Goal: Task Accomplishment & Management: Complete application form

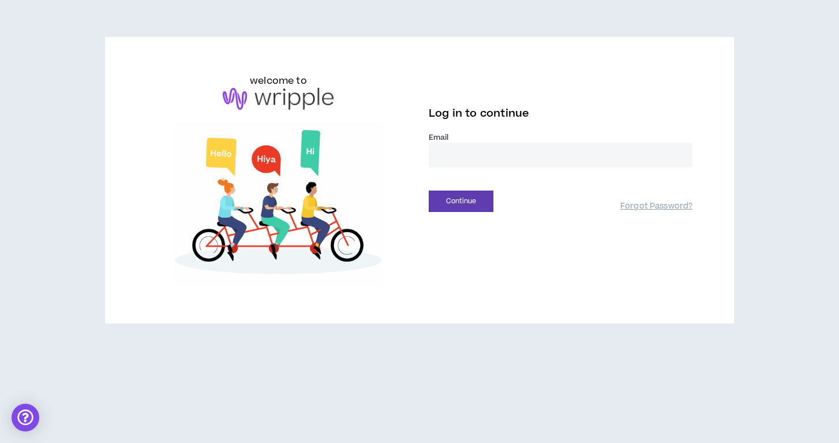
type input "**********"
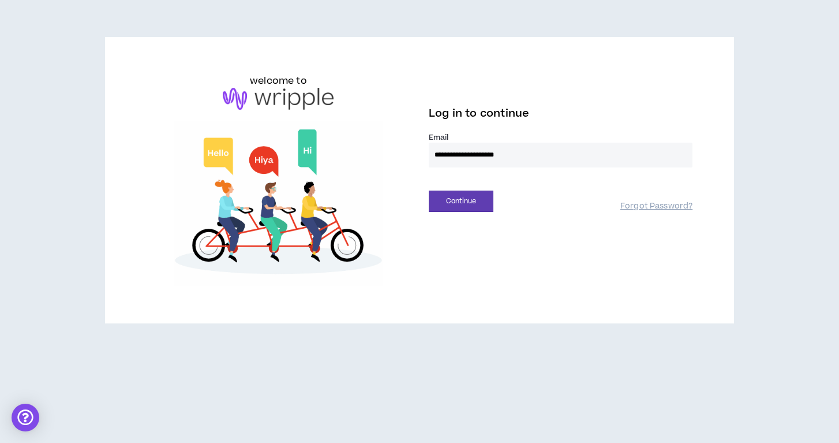
click at [461, 201] on button "Continue" at bounding box center [461, 200] width 65 height 21
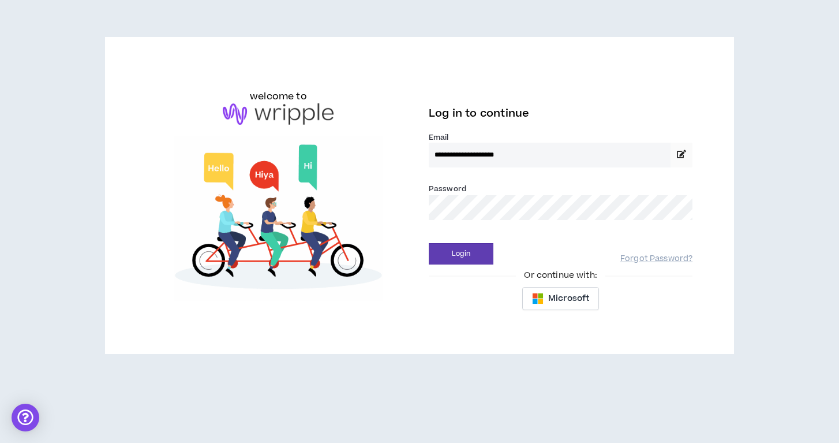
click at [461, 253] on button "Login" at bounding box center [461, 253] width 65 height 21
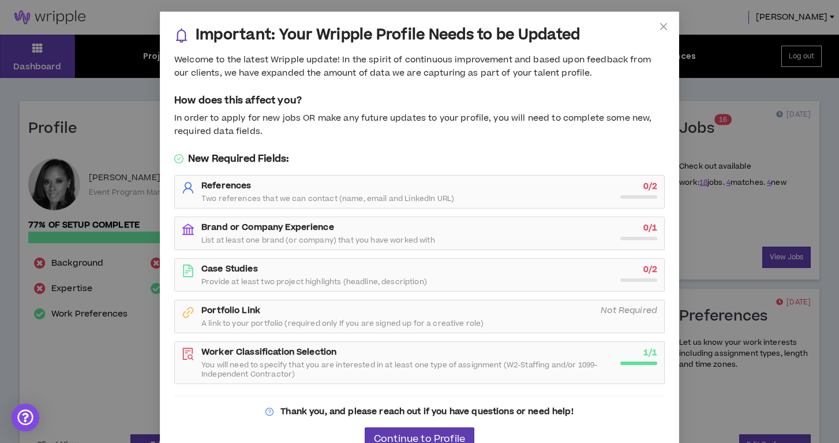
click at [390, 228] on div "Brand or Company Experience List at least one brand (or company) that you have …" at bounding box center [407, 233] width 412 height 23
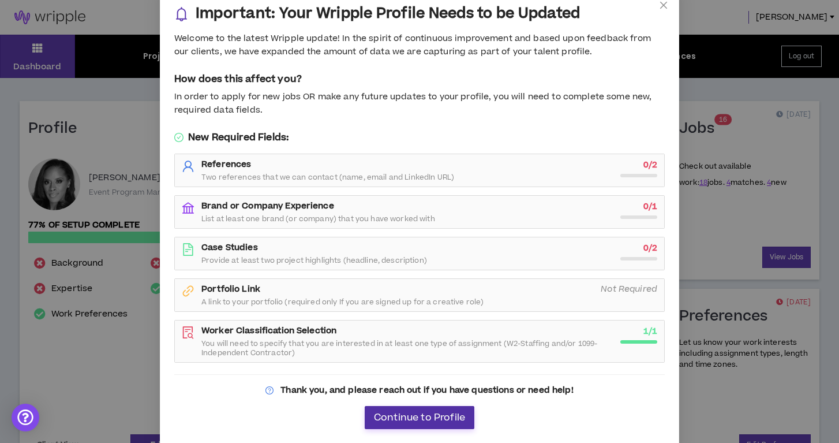
scroll to position [21, 0]
click at [397, 413] on span "Continue to Profile" at bounding box center [419, 418] width 91 height 11
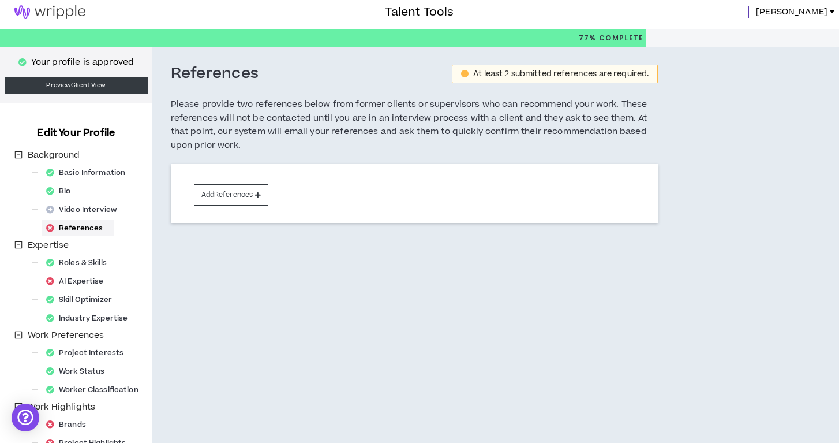
scroll to position [7, 0]
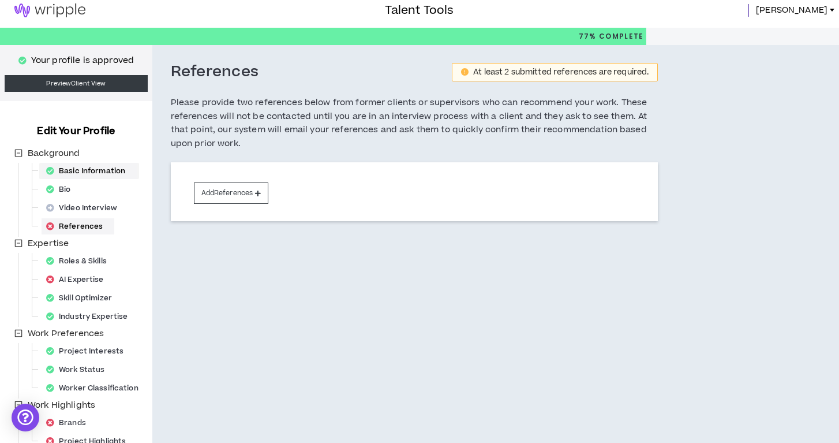
click at [116, 172] on div "Basic Information" at bounding box center [89, 171] width 95 height 16
select select "*"
select select "US"
select select "*******"
select select "*"
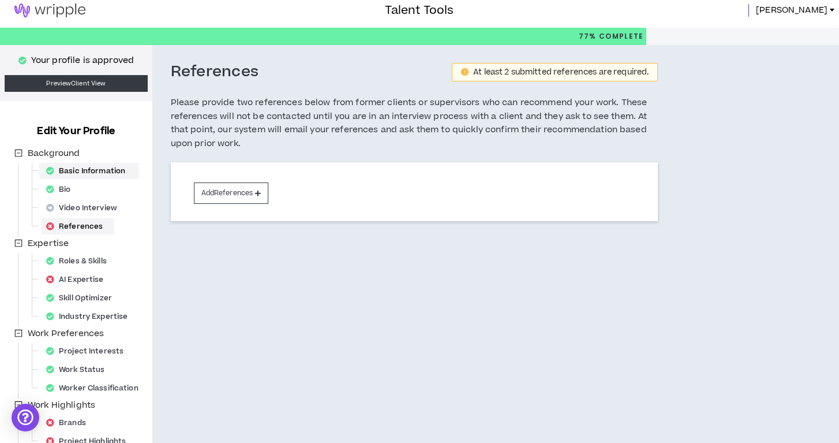
select select "**********"
select select "*****"
select select "**********"
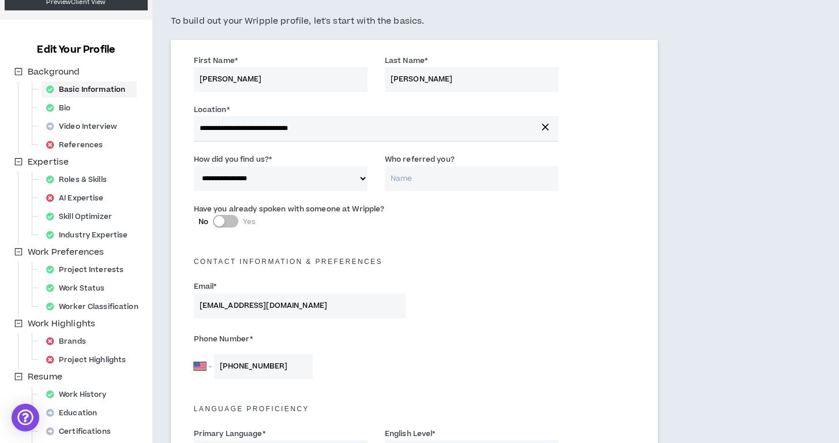
scroll to position [89, 0]
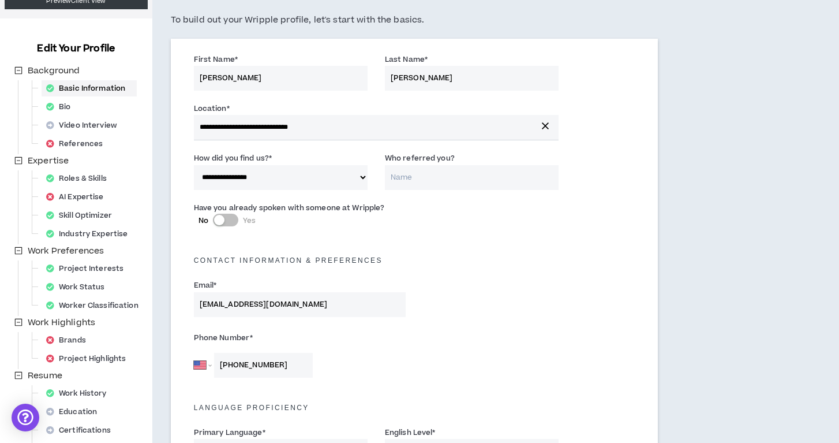
click at [223, 216] on div "button" at bounding box center [219, 220] width 10 height 10
click at [237, 215] on div "button" at bounding box center [232, 220] width 10 height 10
click at [219, 220] on div "button" at bounding box center [219, 220] width 10 height 10
type input "[PERSON_NAME]"
click at [475, 294] on div "Email * [EMAIL_ADDRESS][DOMAIN_NAME]" at bounding box center [414, 300] width 459 height 49
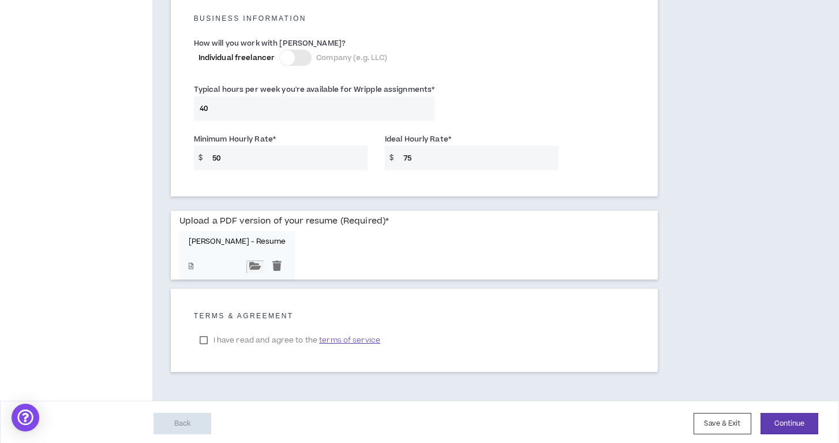
scroll to position [828, 0]
click at [246, 242] on p "[PERSON_NAME] - Resume" at bounding box center [238, 242] width 98 height 9
click at [194, 265] on div at bounding box center [238, 267] width 98 height 13
click at [246, 262] on input "file" at bounding box center [254, 267] width 17 height 13
type input "**********"
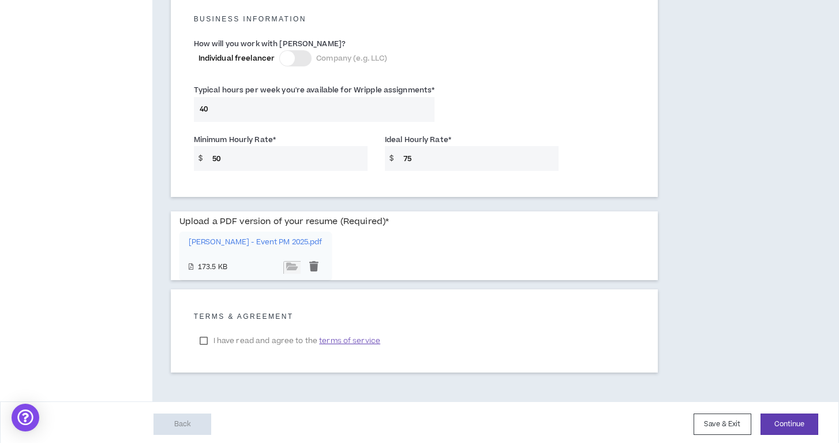
click at [301, 239] on p "[PERSON_NAME] - Event PM 2025.pdf" at bounding box center [256, 242] width 134 height 9
click at [305, 239] on p "[PERSON_NAME] - Event PM 2025.pdf" at bounding box center [256, 242] width 134 height 9
click at [793, 421] on button "Continue" at bounding box center [789, 423] width 58 height 21
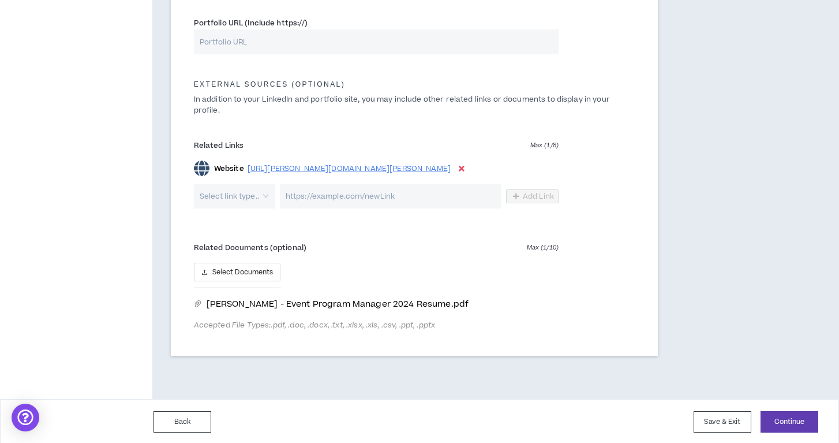
scroll to position [606, 0]
click at [553, 303] on icon "delete" at bounding box center [552, 305] width 8 height 8
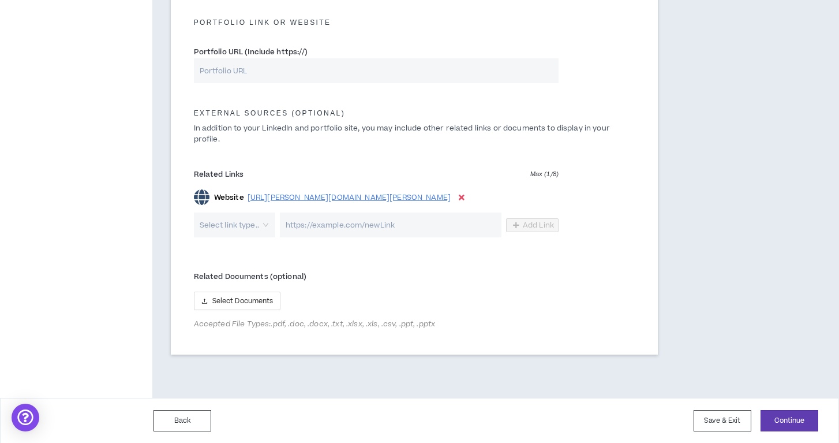
scroll to position [576, 0]
click at [252, 297] on span "Select Documents" at bounding box center [242, 302] width 61 height 11
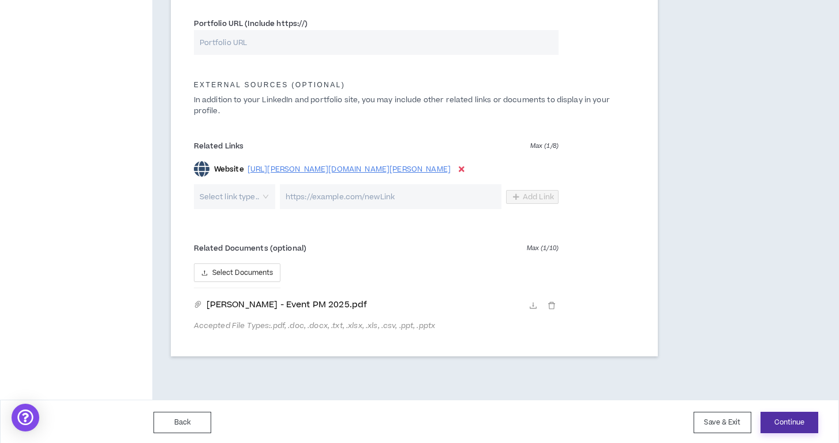
click at [813, 414] on button "Continue" at bounding box center [789, 421] width 58 height 21
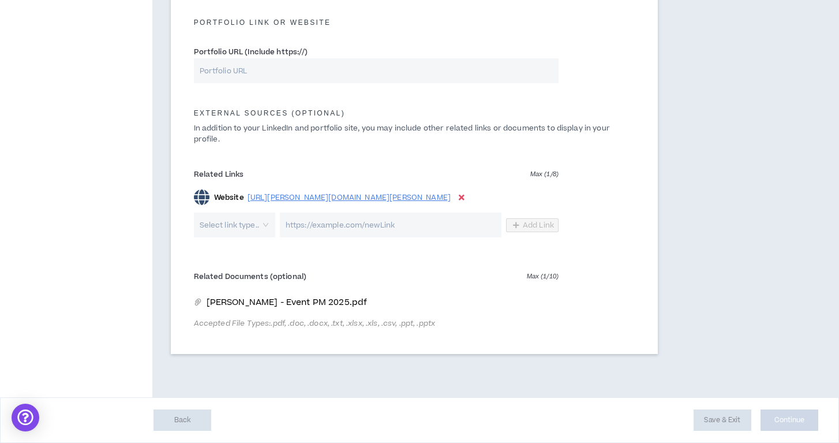
scroll to position [575, 0]
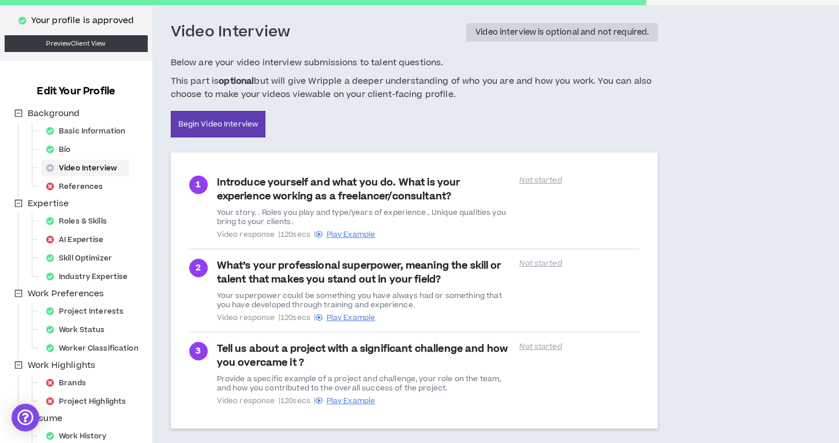
scroll to position [57, 0]
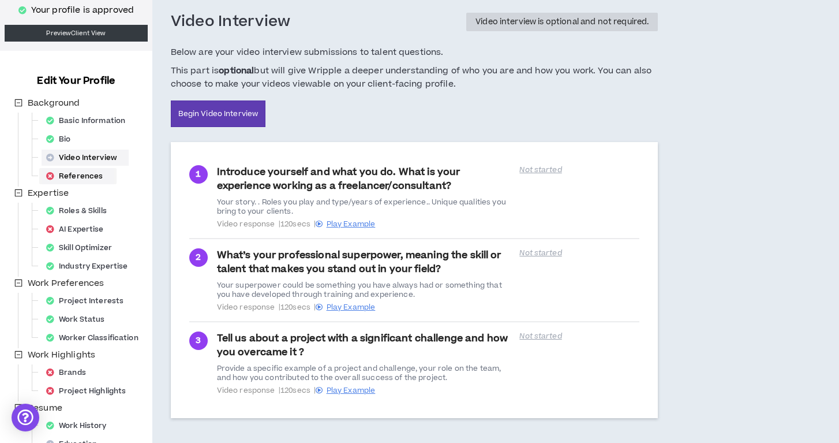
click at [88, 177] on div "References" at bounding box center [78, 176] width 73 height 16
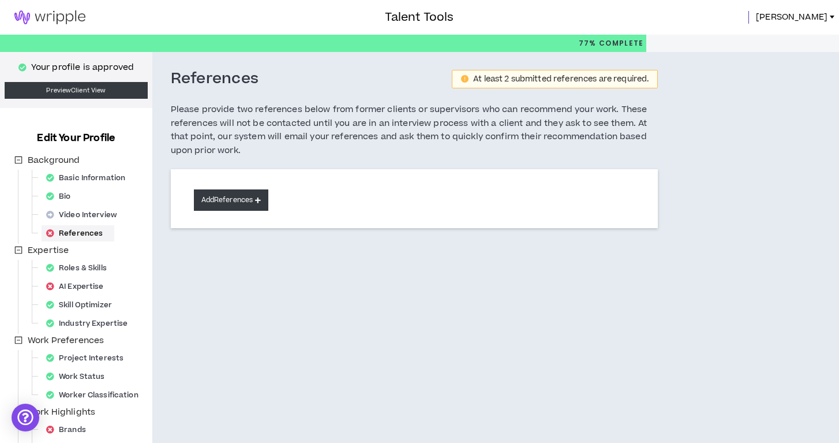
click at [254, 203] on button "Add References" at bounding box center [231, 199] width 75 height 21
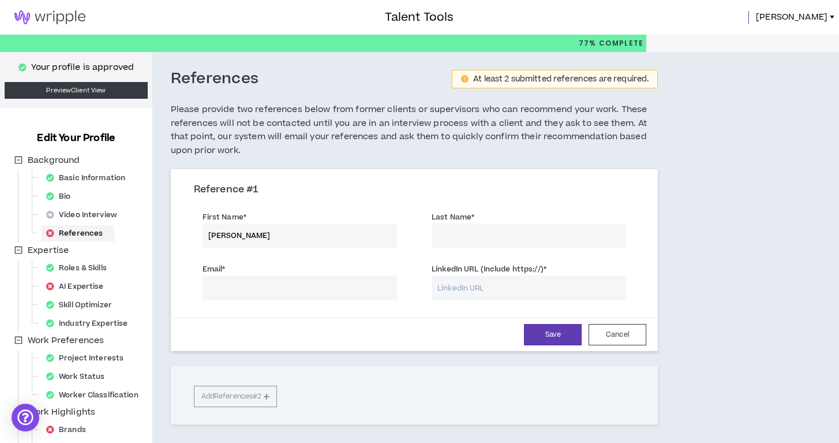
type input "[PERSON_NAME]"
type input "[PERSON_NAME][EMAIL_ADDRESS][PERSON_NAME][DOMAIN_NAME]"
click at [452, 290] on input "LinkedIn URL (Include https://) *" at bounding box center [529, 287] width 194 height 25
paste input "[URL][DOMAIN_NAME]"
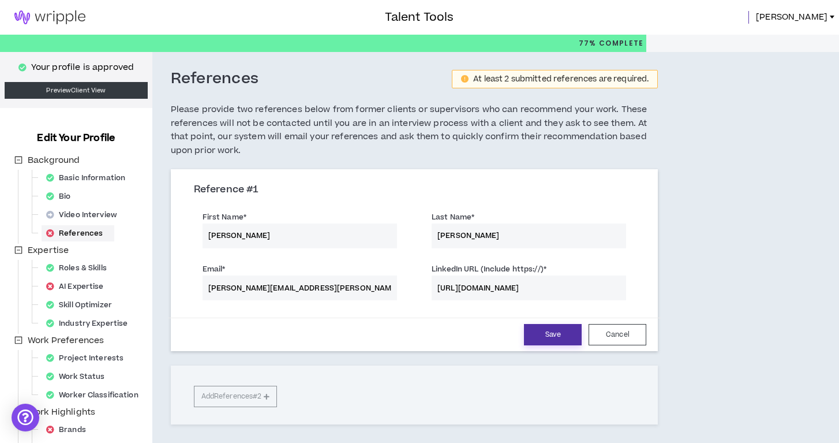
type input "[URL][DOMAIN_NAME]"
click at [559, 332] on button "Save" at bounding box center [553, 334] width 58 height 21
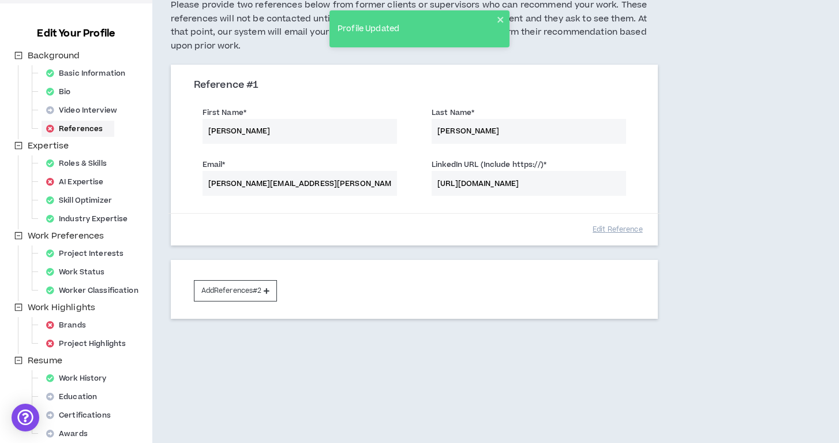
scroll to position [111, 0]
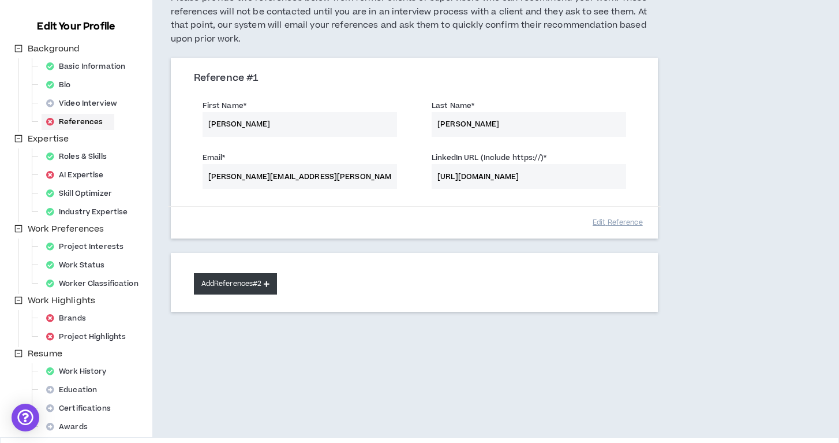
click at [248, 280] on button "Add References #2" at bounding box center [236, 283] width 84 height 21
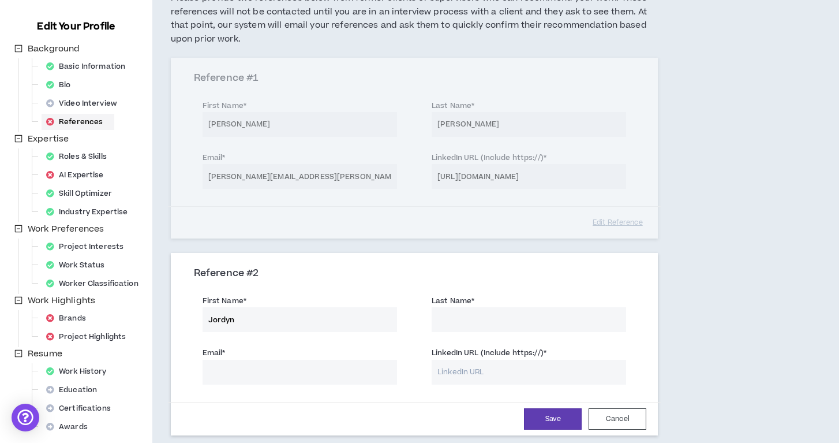
type input "Jordyn"
type input "[PERSON_NAME]"
type input "[EMAIL_ADDRESS][PERSON_NAME][DOMAIN_NAME]"
click at [451, 371] on input "LinkedIn URL (Include https://) *" at bounding box center [529, 371] width 194 height 25
paste input "[URL][DOMAIN_NAME]"
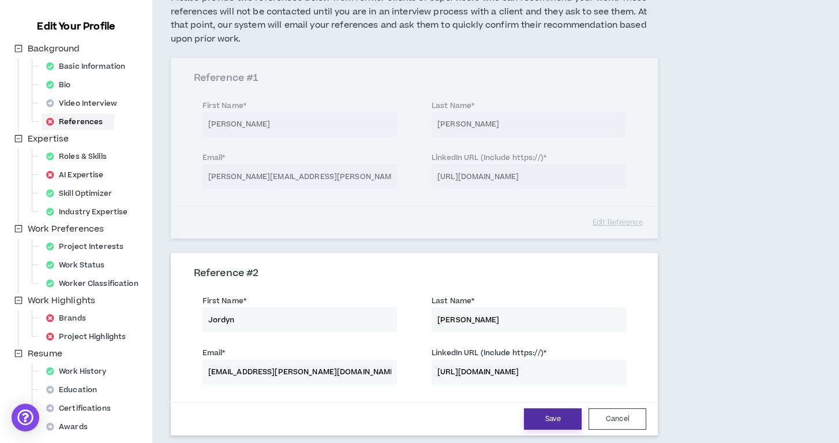
type input "[URL][DOMAIN_NAME]"
click at [558, 412] on button "Save" at bounding box center [553, 418] width 58 height 21
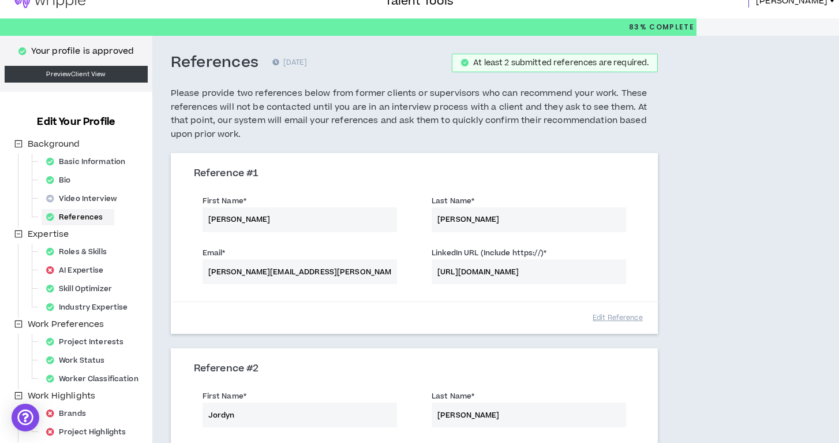
scroll to position [9, 0]
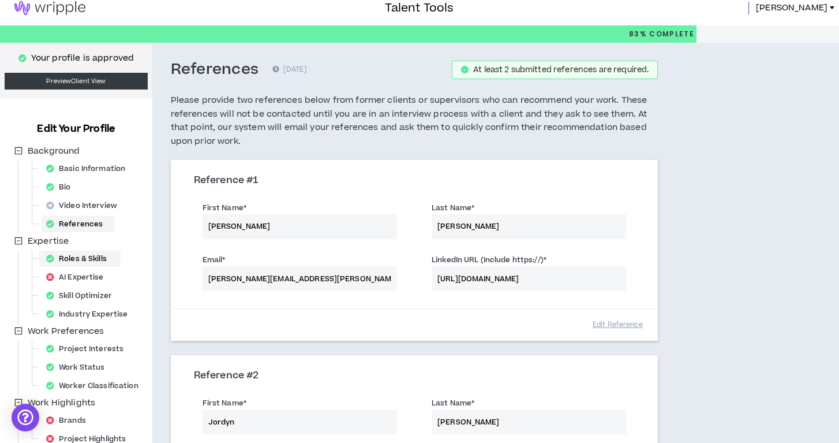
click at [85, 258] on div "Roles & Skills" at bounding box center [80, 258] width 77 height 16
select select "**"
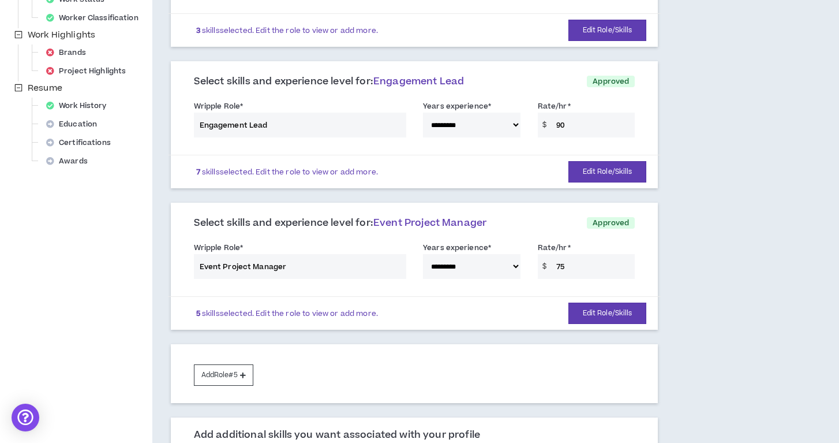
scroll to position [372, 0]
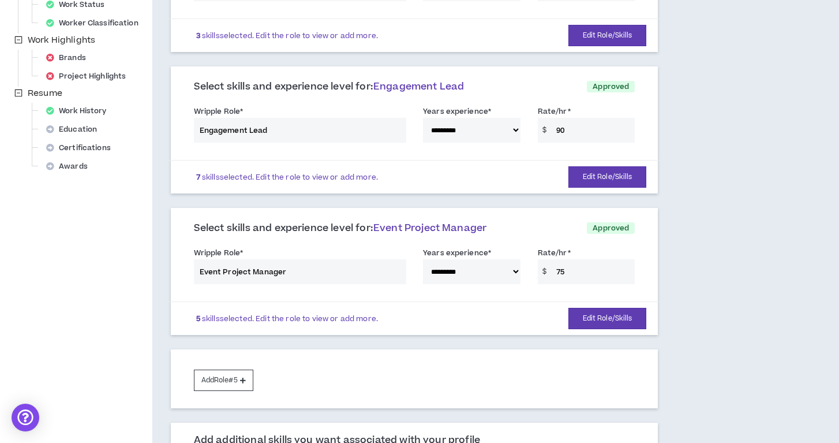
click at [516, 257] on div "**********" at bounding box center [414, 267] width 459 height 49
click at [512, 253] on div "**********" at bounding box center [414, 267] width 459 height 49
click at [513, 253] on div "**********" at bounding box center [414, 267] width 459 height 49
click at [594, 309] on button "Edit Role/Skills" at bounding box center [607, 318] width 78 height 21
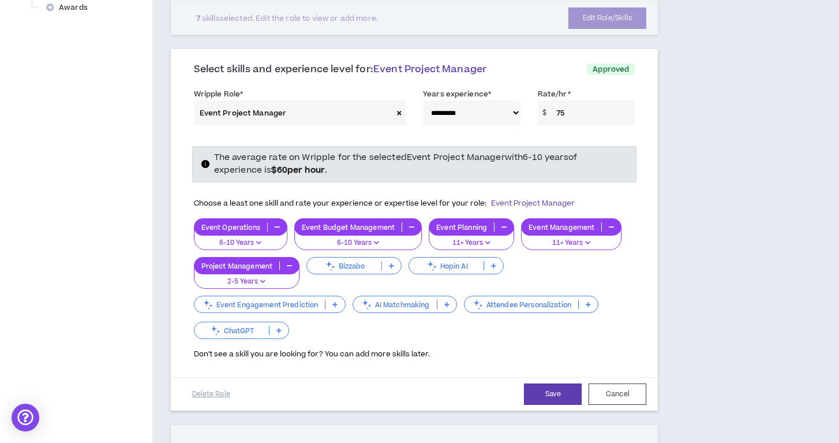
scroll to position [531, 0]
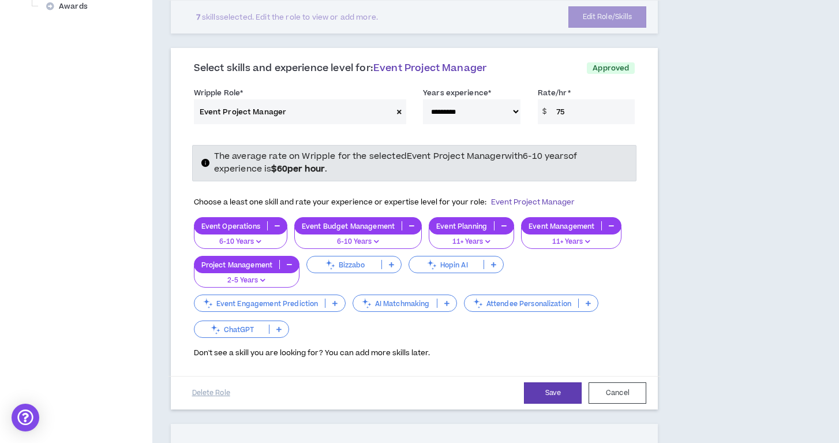
click at [590, 298] on p at bounding box center [588, 302] width 19 height 9
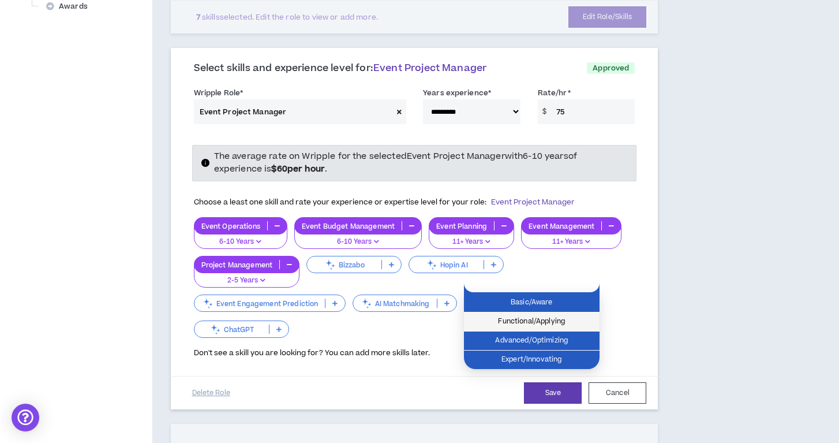
click at [557, 320] on span "Functional/Applying" at bounding box center [532, 321] width 122 height 13
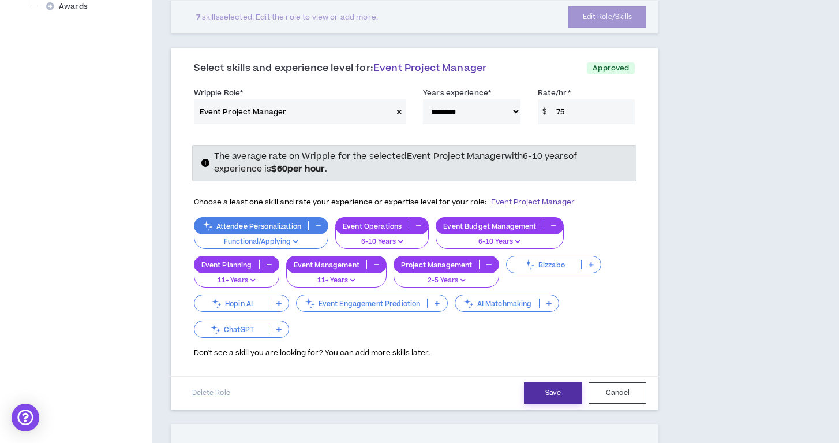
click at [546, 382] on button "Save" at bounding box center [553, 392] width 58 height 21
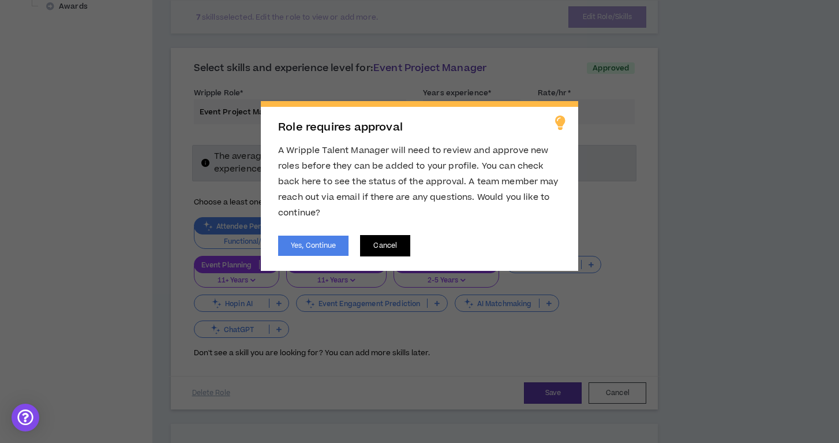
click at [387, 242] on button "Cancel" at bounding box center [385, 245] width 50 height 21
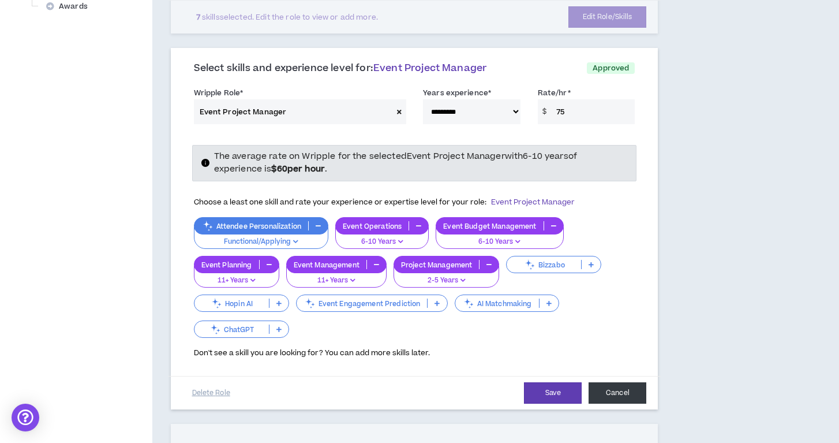
click at [631, 382] on button "Cancel" at bounding box center [617, 392] width 58 height 21
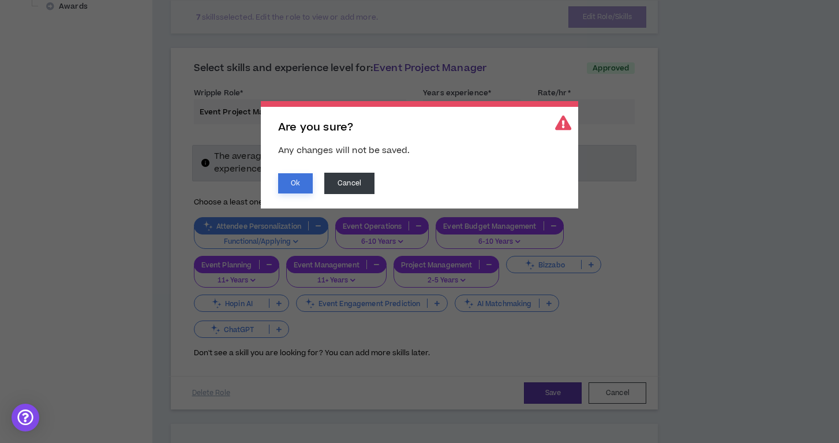
click at [280, 179] on button "Ok" at bounding box center [295, 183] width 35 height 20
select select "**"
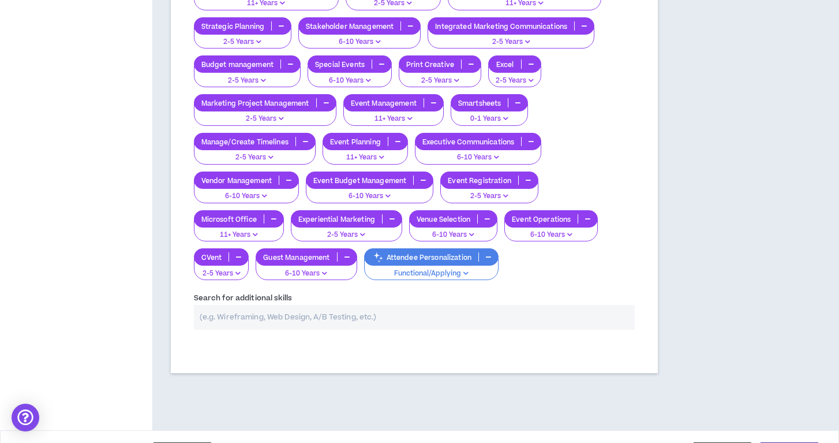
scroll to position [907, 0]
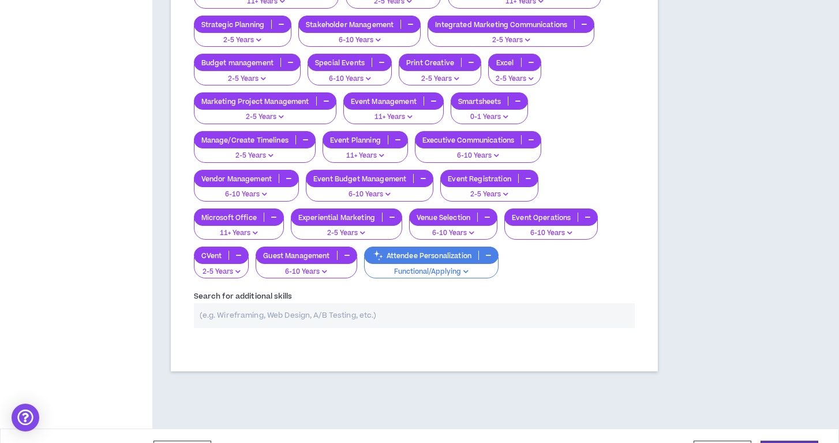
click at [310, 303] on input "text" at bounding box center [414, 315] width 441 height 25
type input "Event Registration"
click at [327, 333] on div "Add additional skills you want associated with your profile Your Skills Marketi…" at bounding box center [415, 129] width 488 height 484
click at [301, 303] on input "Event Registration" at bounding box center [408, 315] width 428 height 25
click at [627, 303] on span at bounding box center [628, 315] width 14 height 25
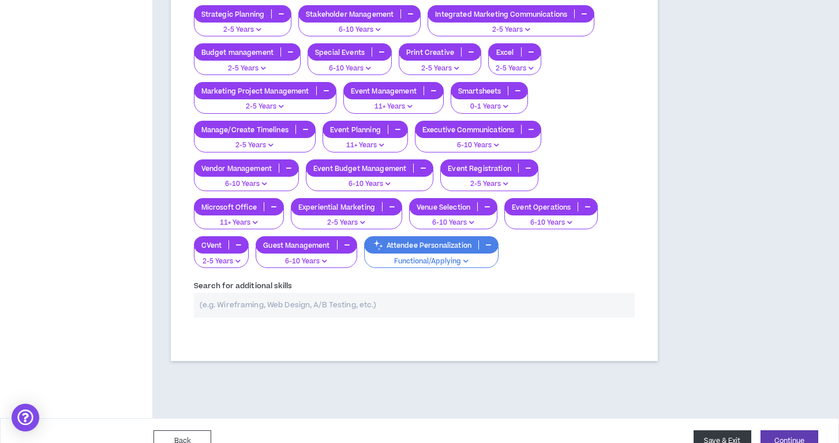
scroll to position [917, 0]
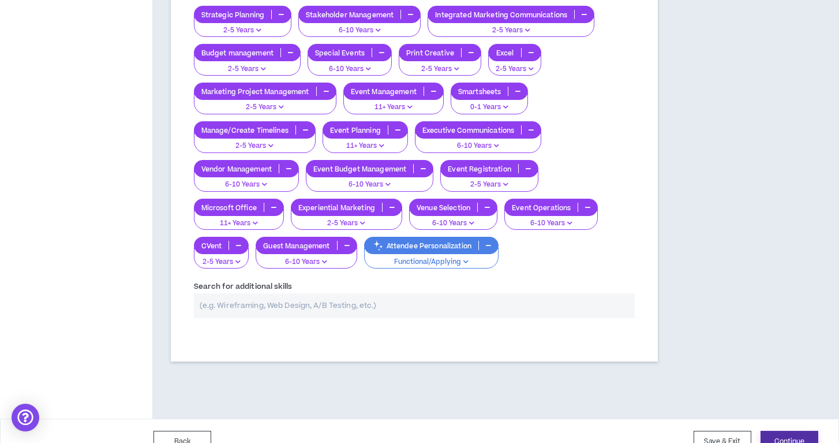
click at [775, 430] on button "Continue" at bounding box center [789, 440] width 58 height 21
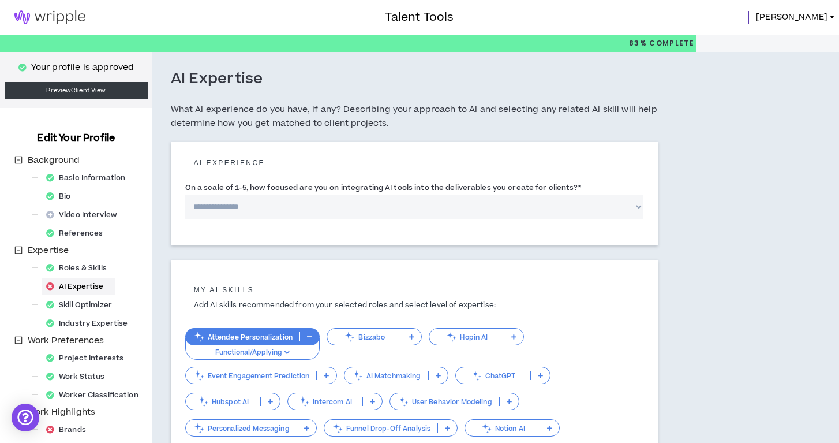
select select "*"
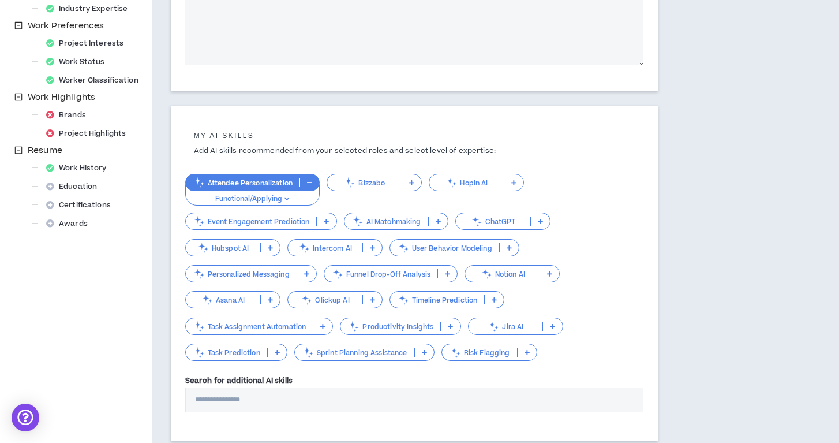
scroll to position [314, 0]
click at [542, 221] on icon at bounding box center [540, 221] width 5 height 6
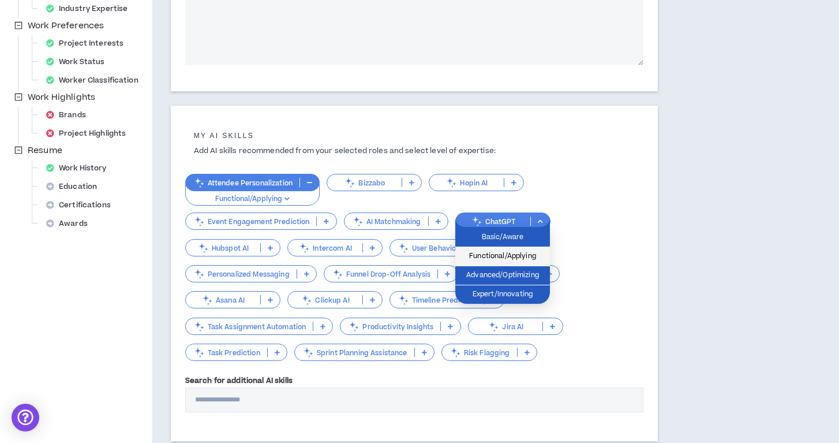
click at [523, 253] on span "Functional/Applying" at bounding box center [502, 256] width 81 height 13
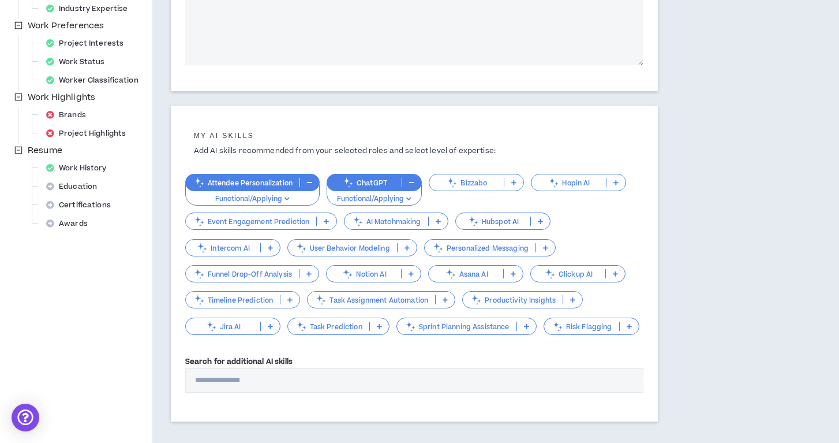
click at [553, 243] on p at bounding box center [545, 247] width 19 height 9
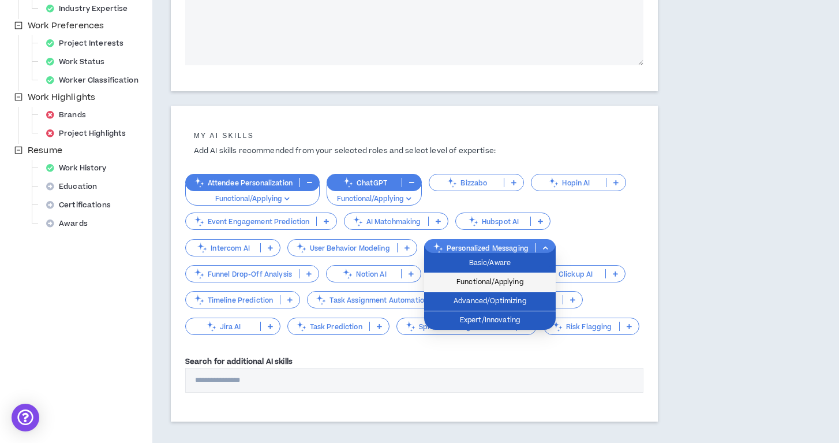
click at [520, 282] on span "Functional/Applying" at bounding box center [490, 282] width 118 height 13
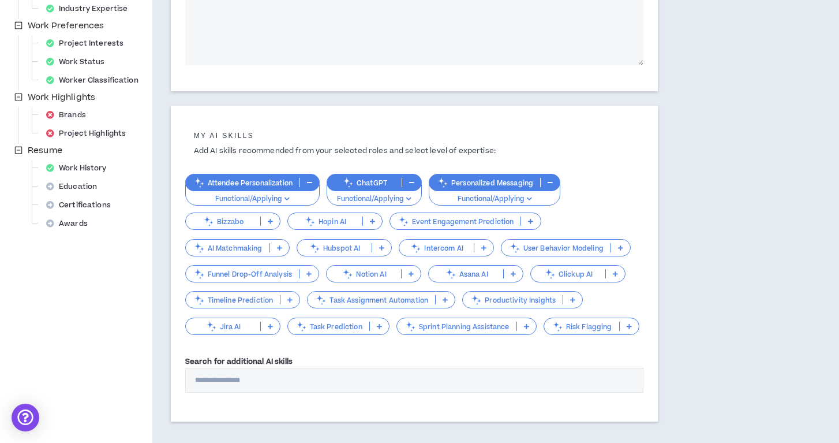
click at [443, 295] on p at bounding box center [445, 299] width 19 height 9
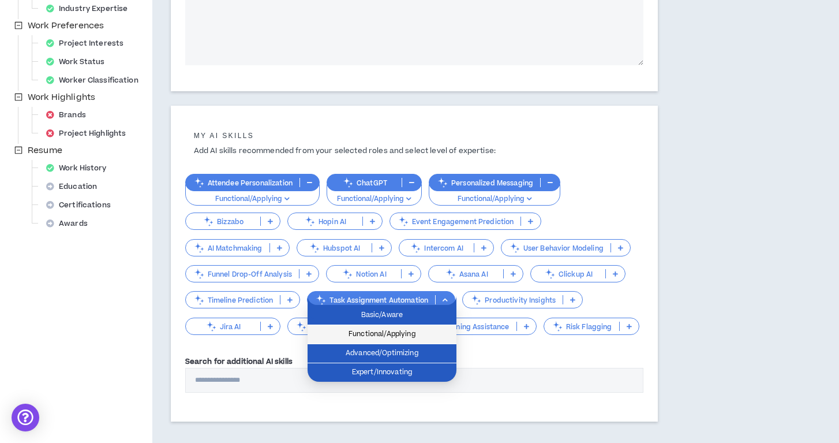
click at [423, 331] on span "Functional/Applying" at bounding box center [381, 334] width 135 height 13
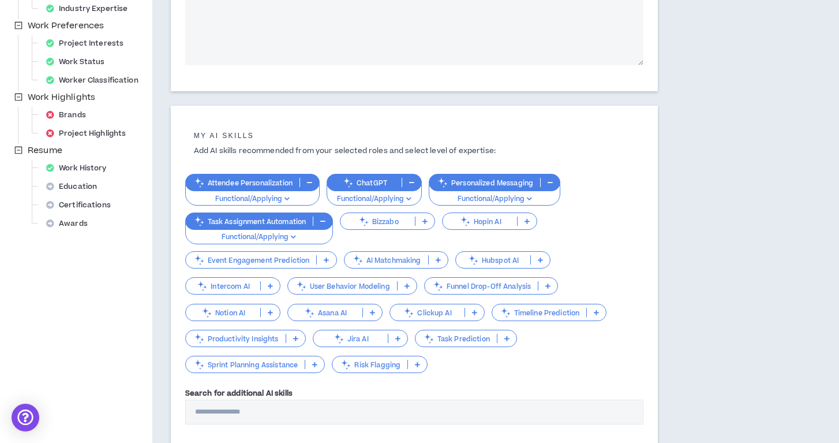
click at [428, 360] on div "Attendee Personalization Functional/Applying ChatGPT Functional/Applying Person…" at bounding box center [414, 268] width 459 height 213
click at [411, 365] on p at bounding box center [417, 363] width 19 height 9
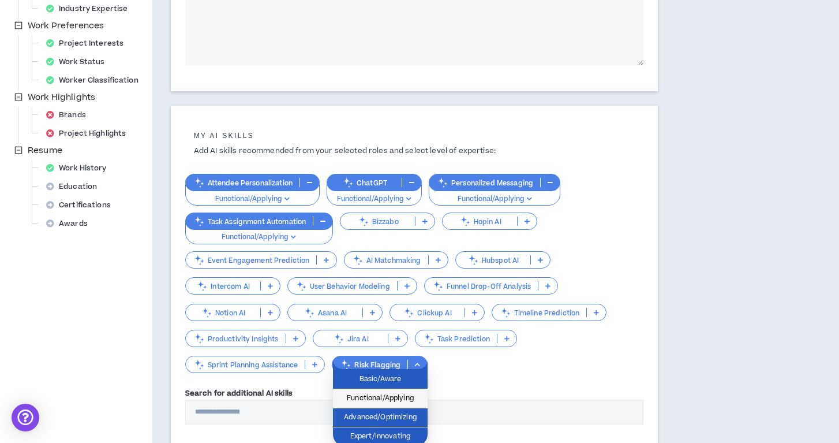
click at [407, 395] on span "Functional/Applying" at bounding box center [380, 398] width 81 height 13
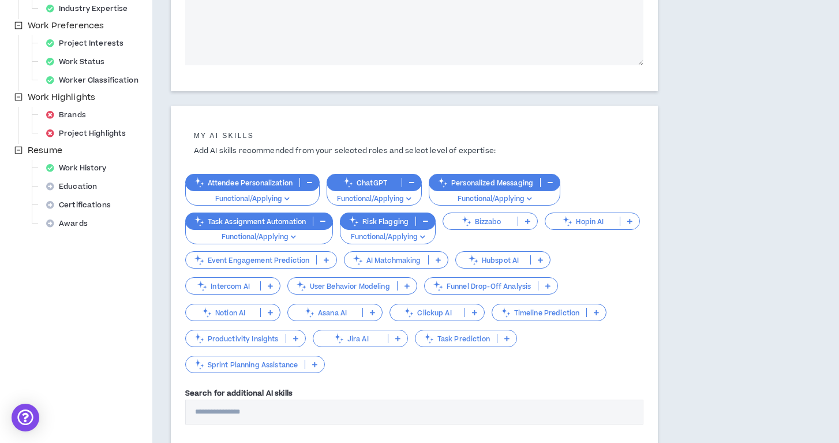
click at [579, 312] on p "Timeline Prediction" at bounding box center [539, 312] width 95 height 9
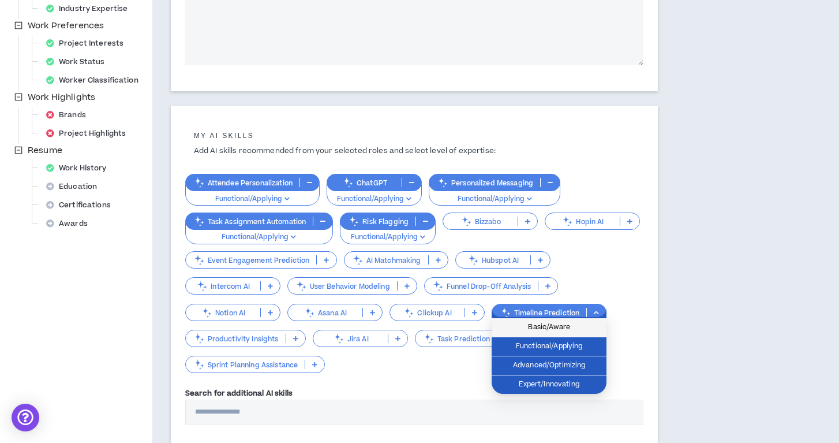
click at [571, 327] on span "Basic/Aware" at bounding box center [548, 327] width 101 height 13
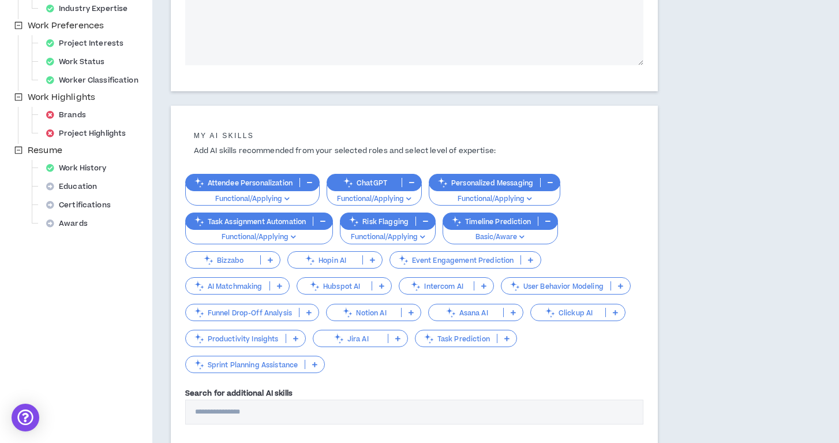
click at [499, 339] on p at bounding box center [506, 337] width 19 height 9
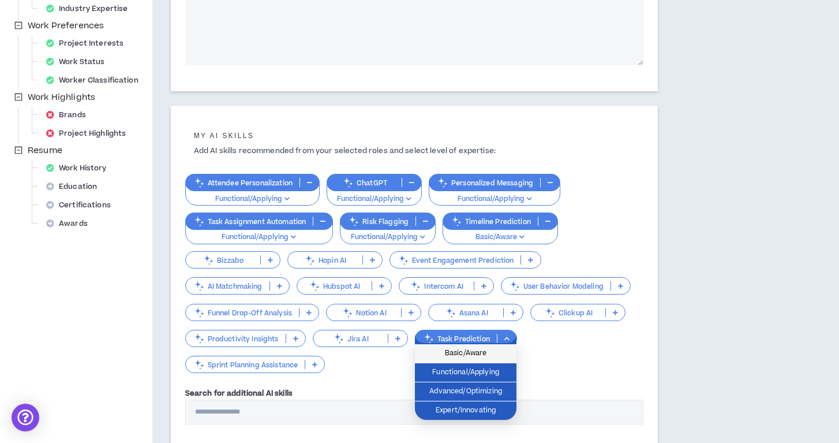
click at [464, 361] on li "Basic/Aware" at bounding box center [466, 353] width 102 height 19
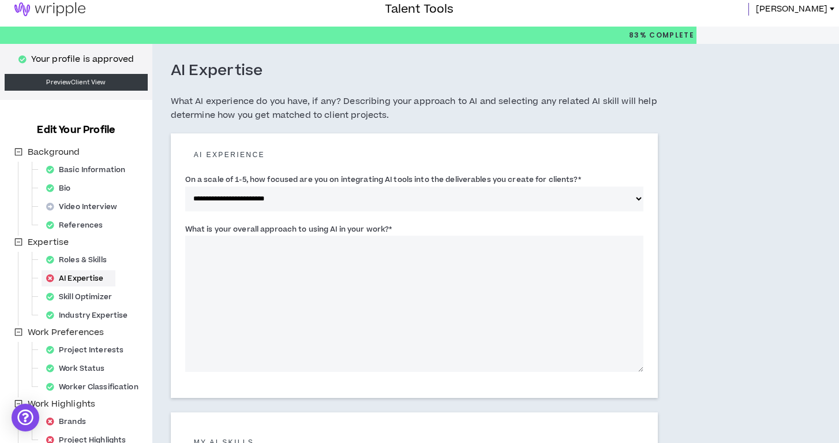
scroll to position [13, 0]
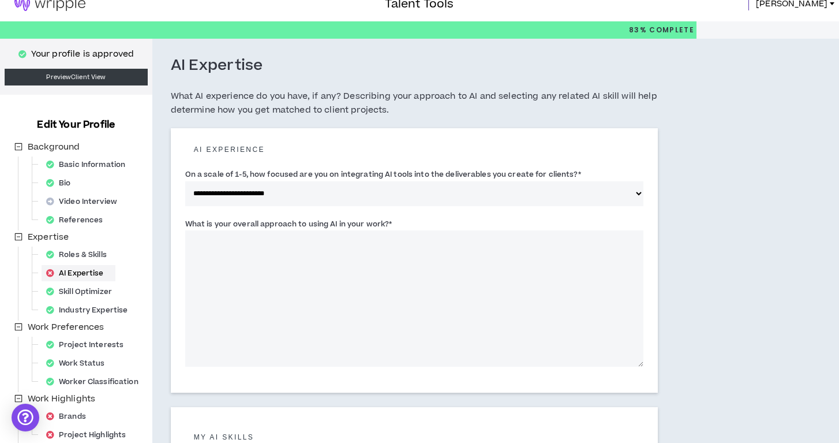
drag, startPoint x: 396, startPoint y: 223, endPoint x: 186, endPoint y: 220, distance: 210.0
click at [186, 220] on div "What is your overall approach to using AI in your work? *" at bounding box center [414, 292] width 459 height 149
copy label "What is your overall approach to using AI in your work? *"
